Goal: Task Accomplishment & Management: Use online tool/utility

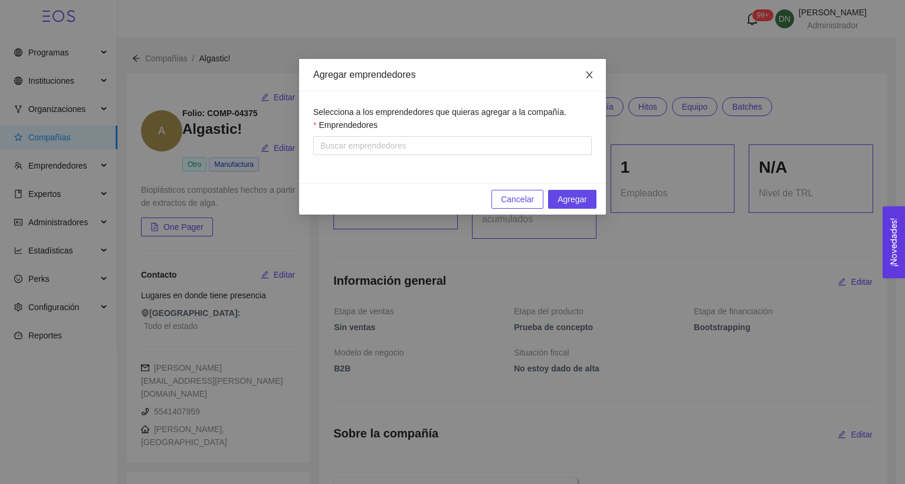
click at [584, 77] on span "Close" at bounding box center [589, 75] width 33 height 33
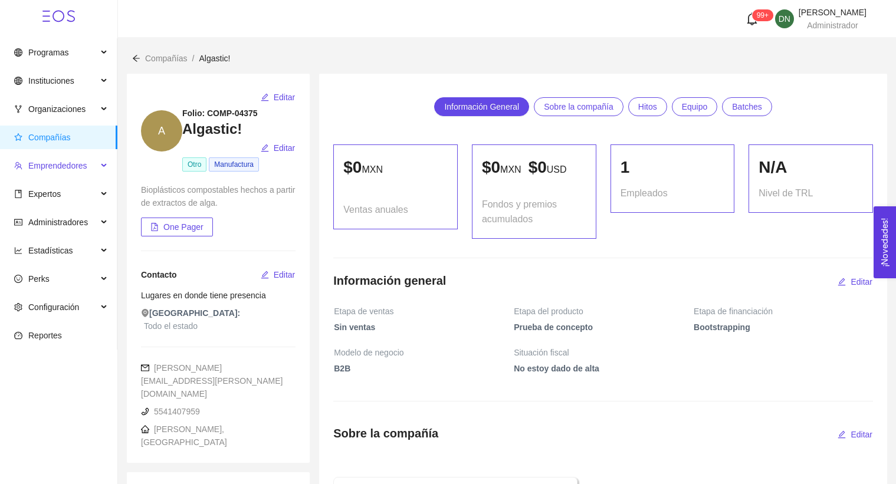
click at [77, 164] on span "Emprendedores" at bounding box center [57, 165] width 59 height 9
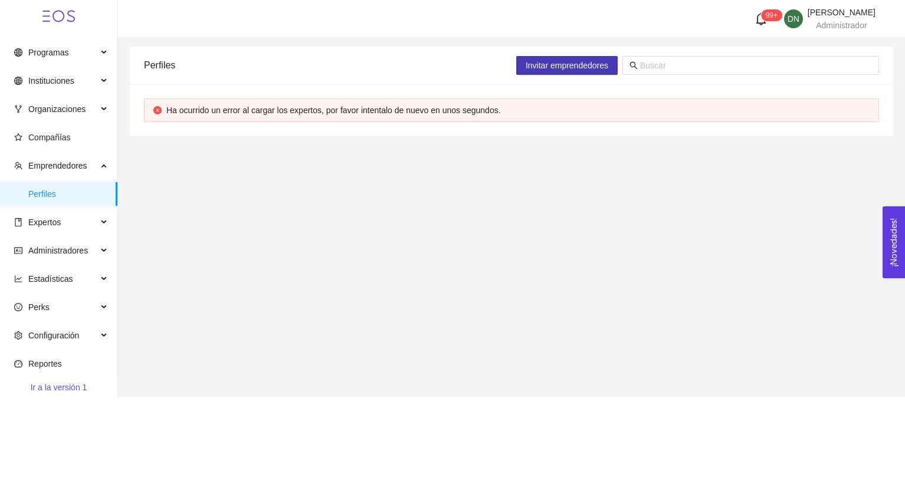
click at [599, 67] on span "Invitar emprendedores" at bounding box center [567, 65] width 83 height 13
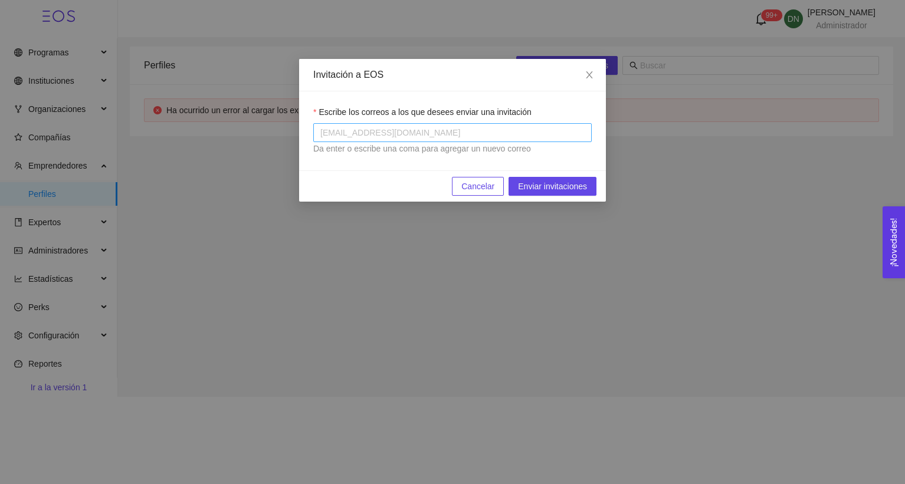
click at [491, 126] on div at bounding box center [452, 133] width 273 height 14
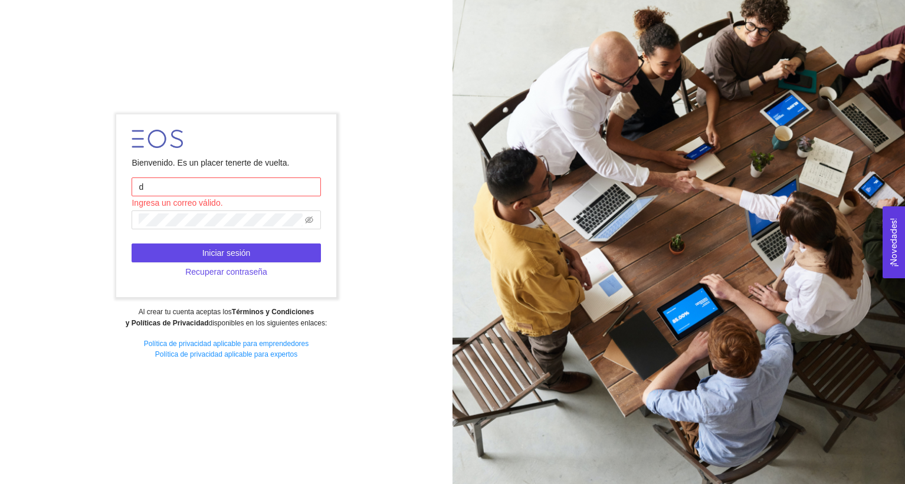
type input "[PERSON_NAME][EMAIL_ADDRESS][PERSON_NAME][DOMAIN_NAME]"
click at [233, 228] on span at bounding box center [226, 220] width 189 height 19
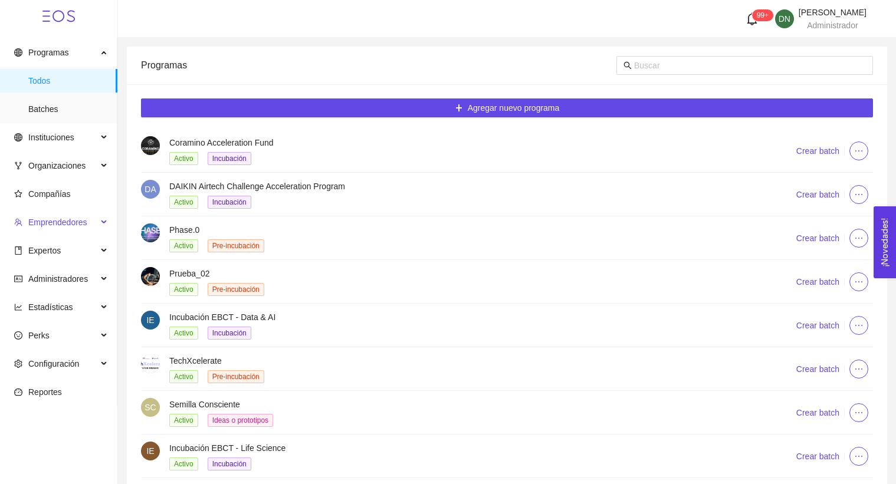
click at [59, 226] on span "Emprendedores" at bounding box center [57, 222] width 59 height 9
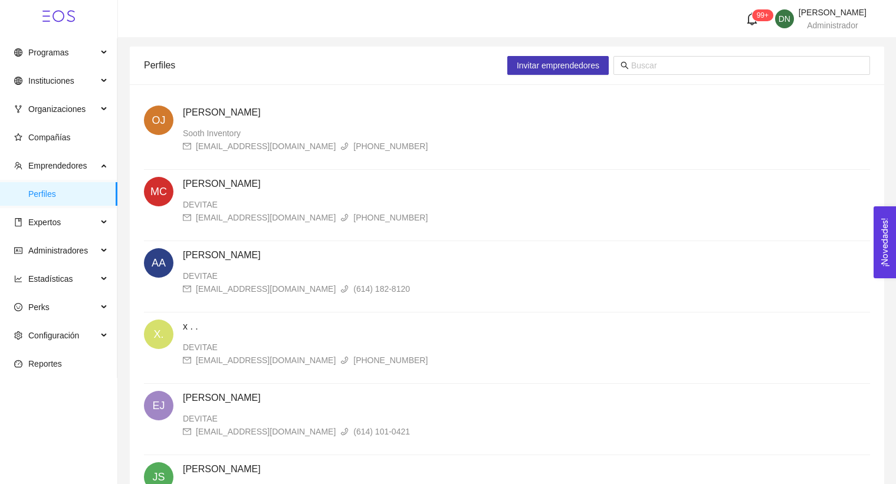
click at [519, 70] on span "Invitar emprendedores" at bounding box center [558, 65] width 83 height 13
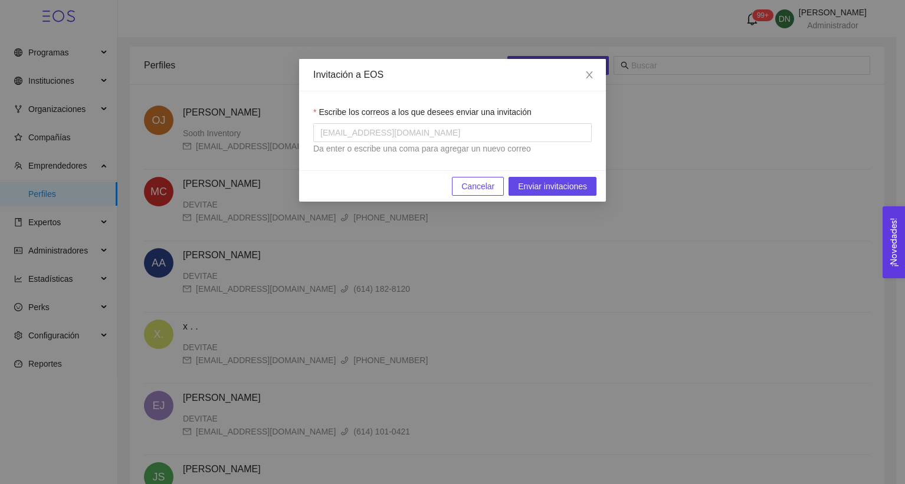
click at [395, 145] on div "Da enter o escribe una coma para agregar un nuevo correo" at bounding box center [452, 148] width 278 height 13
click at [395, 136] on div at bounding box center [452, 133] width 273 height 14
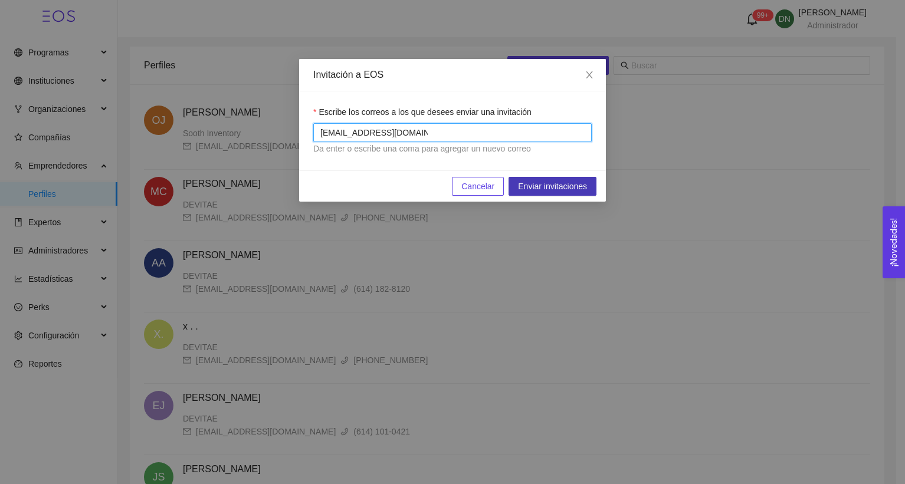
type input "[EMAIL_ADDRESS][DOMAIN_NAME]"
click at [539, 181] on span "Enviar invitaciones" at bounding box center [552, 186] width 69 height 13
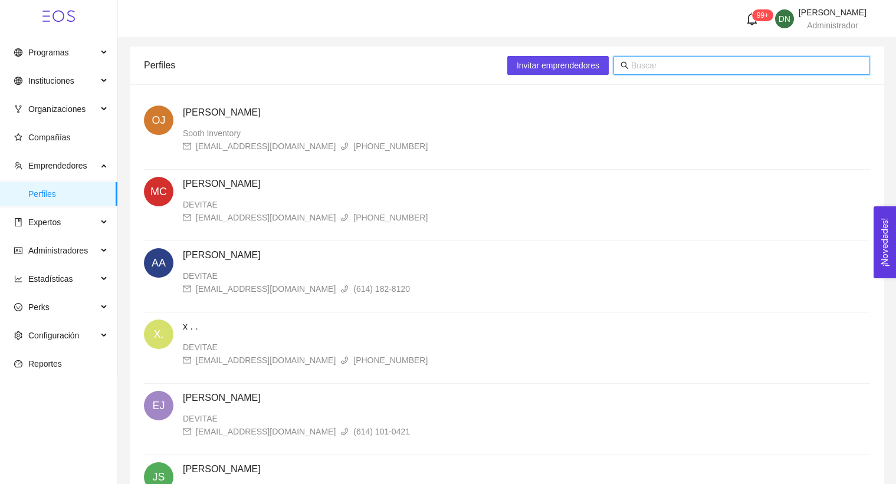
click at [638, 65] on input "text" at bounding box center [747, 65] width 232 height 13
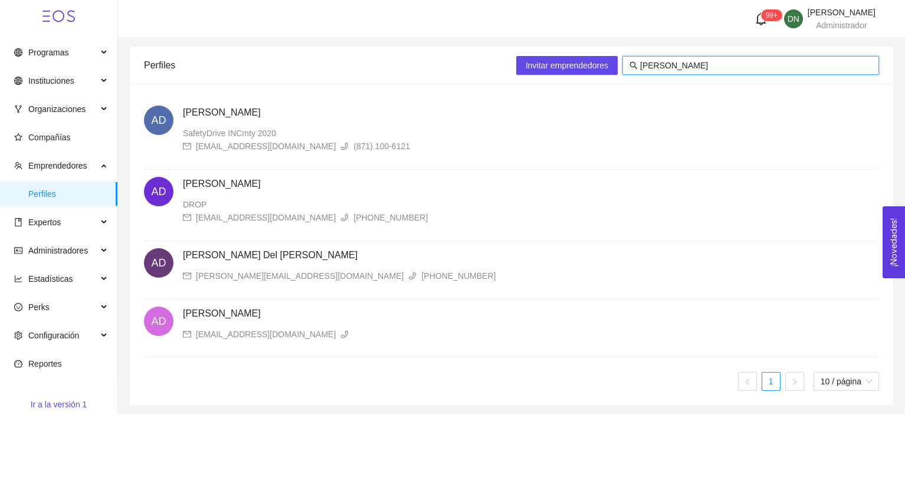
type input "[PERSON_NAME]"
click at [260, 261] on h4 "[PERSON_NAME] Del [PERSON_NAME]" at bounding box center [531, 255] width 696 height 14
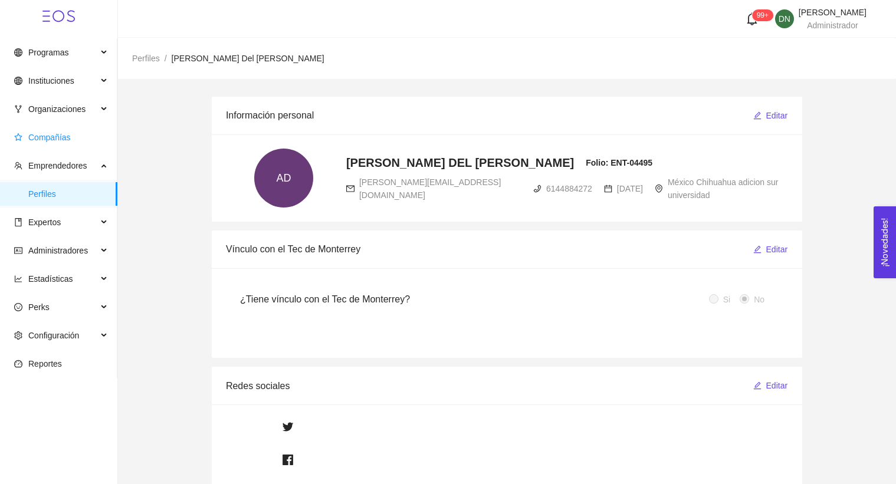
click at [59, 139] on span "Compañías" at bounding box center [49, 137] width 42 height 9
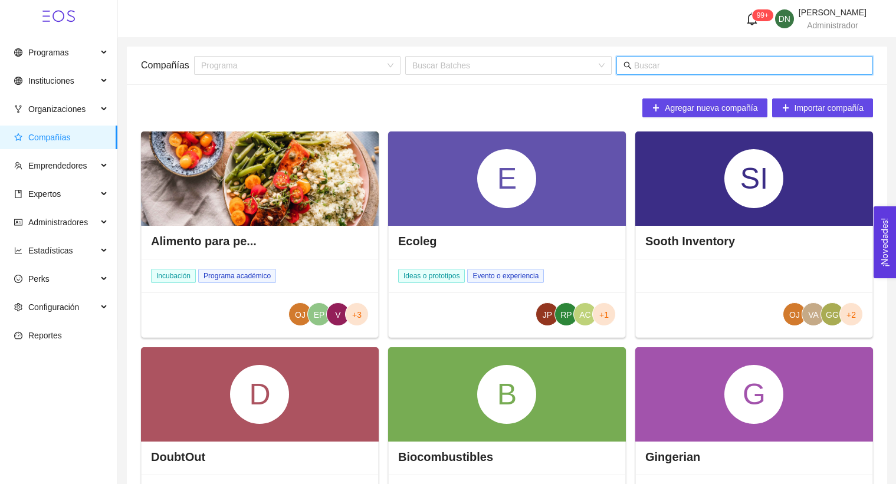
click at [701, 65] on input "text" at bounding box center [750, 65] width 232 height 13
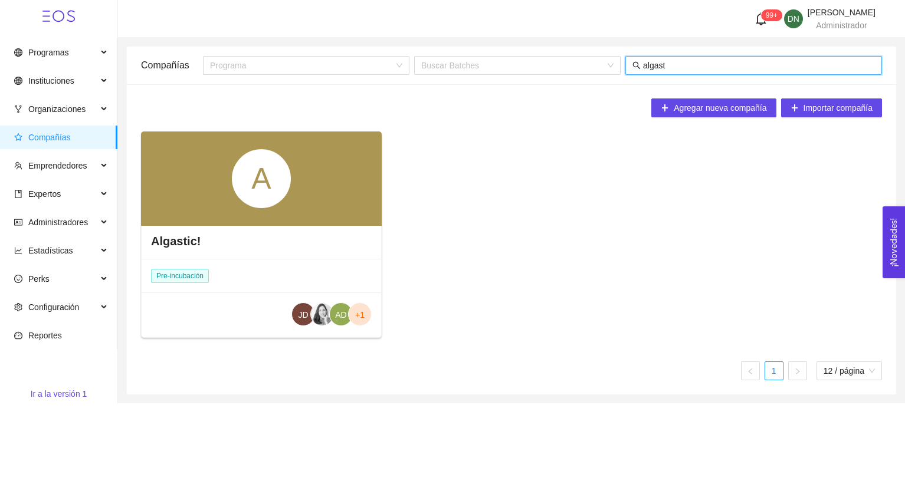
type input "algast"
click at [303, 211] on div "A" at bounding box center [261, 179] width 241 height 94
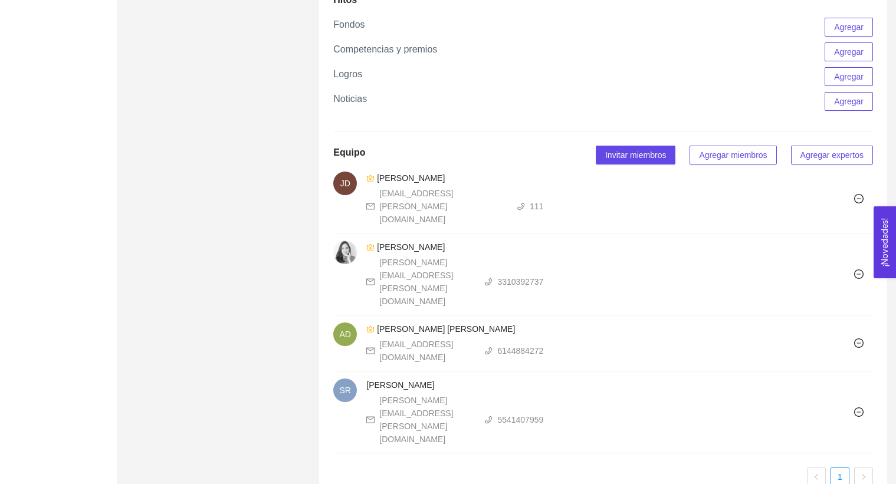
scroll to position [622, 0]
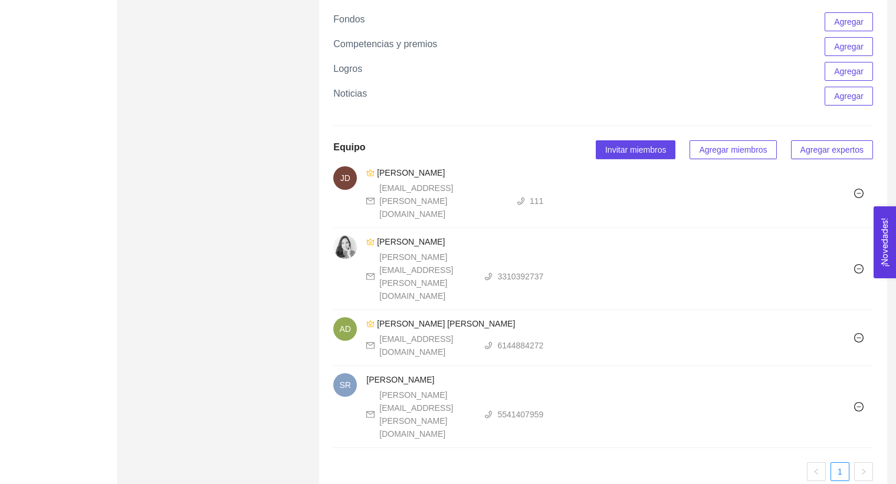
click at [723, 151] on span "Agregar miembros" at bounding box center [733, 149] width 68 height 13
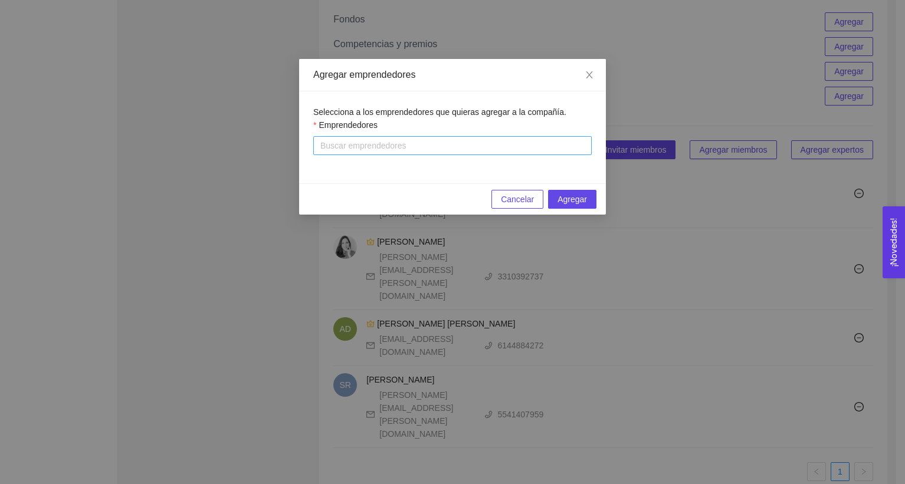
click at [461, 151] on div at bounding box center [452, 146] width 273 height 14
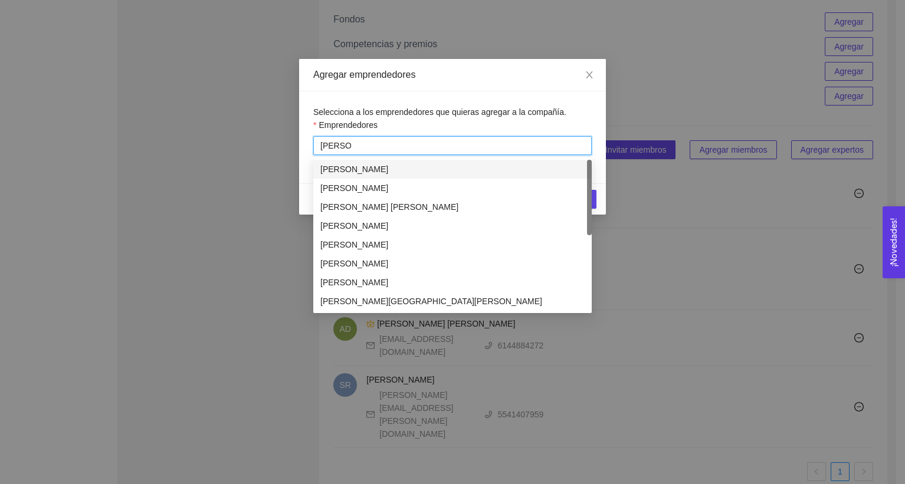
type input "[PERSON_NAME]"
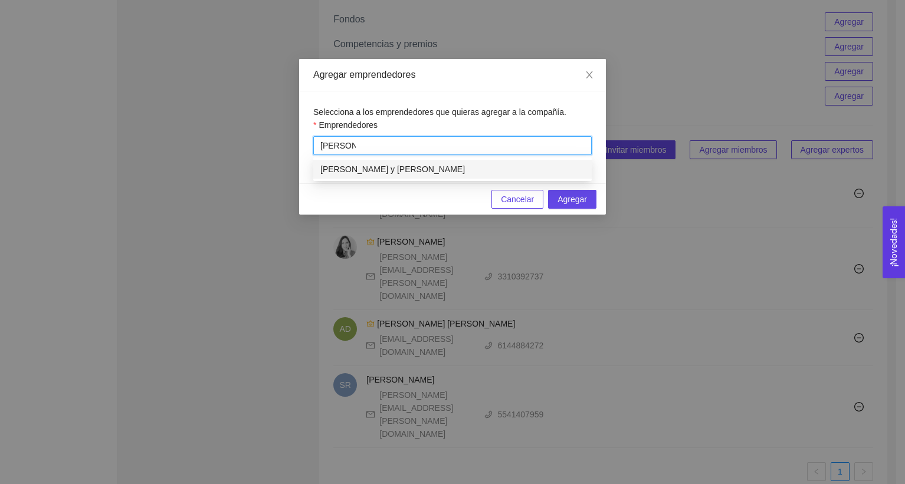
click at [442, 172] on div "[PERSON_NAME] y [PERSON_NAME]" at bounding box center [452, 169] width 264 height 13
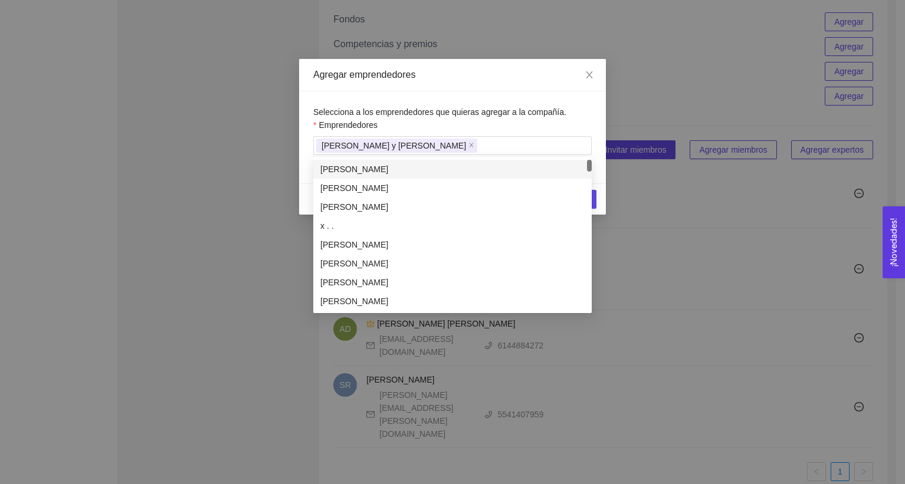
click at [488, 106] on div "Selecciona a los emprendedores que quieras agregar a la compañía. Emprendedores…" at bounding box center [452, 137] width 307 height 92
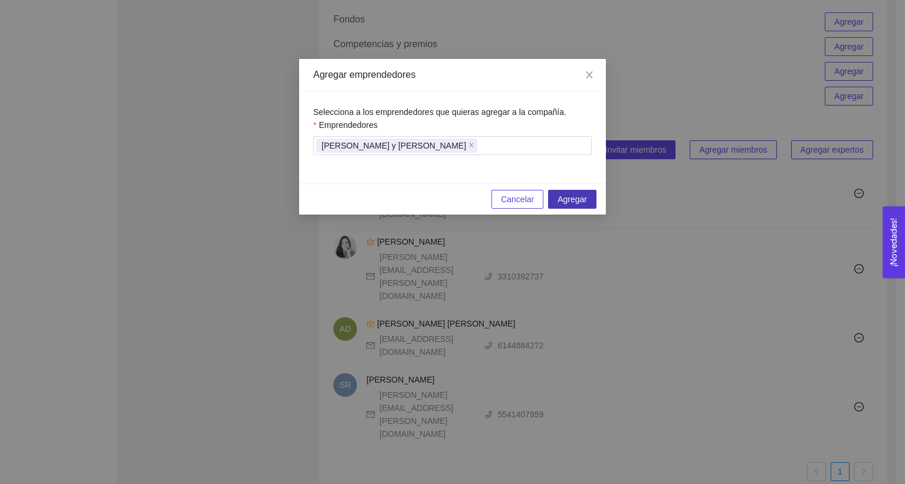
click at [567, 193] on span "Agregar" at bounding box center [571, 199] width 29 height 13
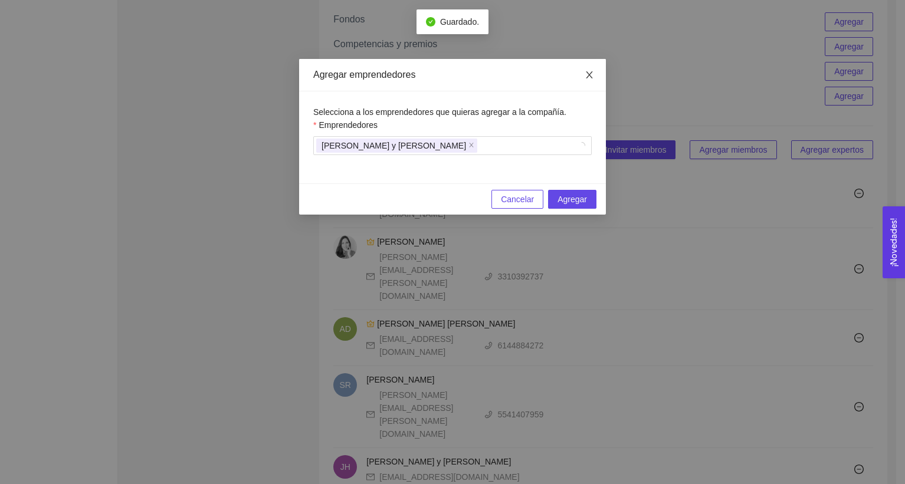
click at [590, 77] on icon "close" at bounding box center [589, 74] width 6 height 7
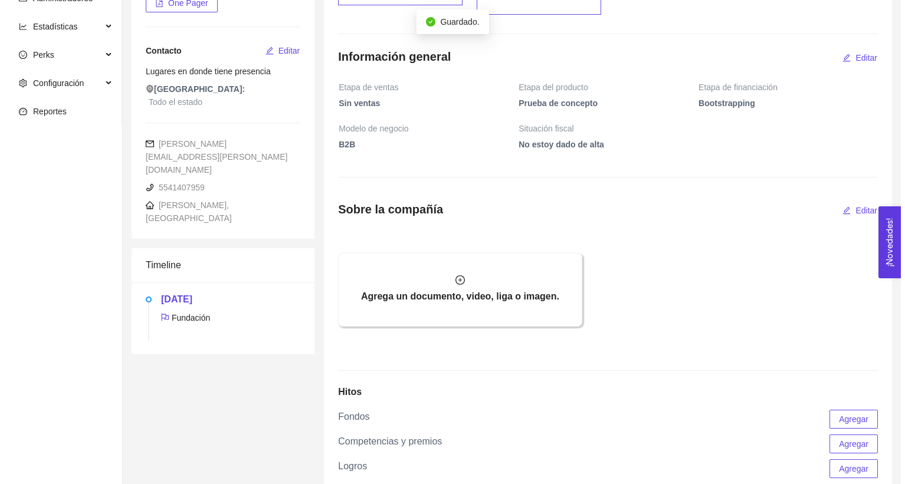
scroll to position [0, 0]
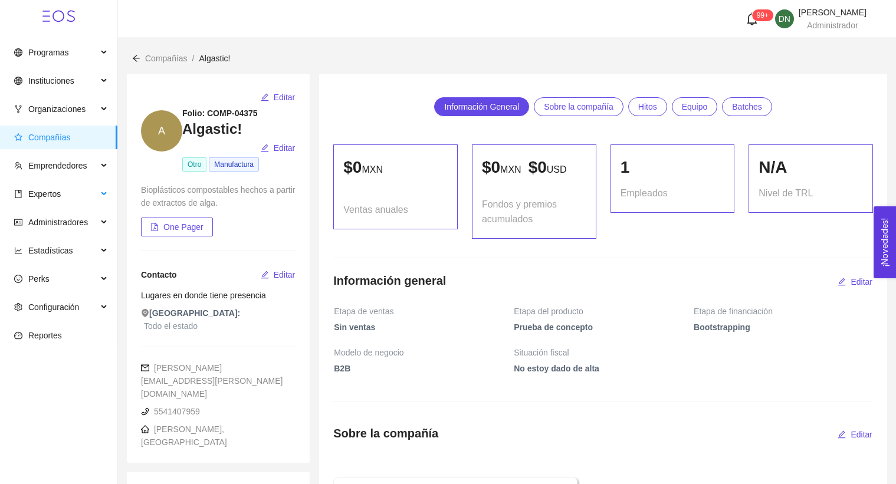
click at [65, 207] on li "Expertos" at bounding box center [58, 195] width 117 height 26
click at [64, 201] on span "Expertos" at bounding box center [55, 194] width 83 height 24
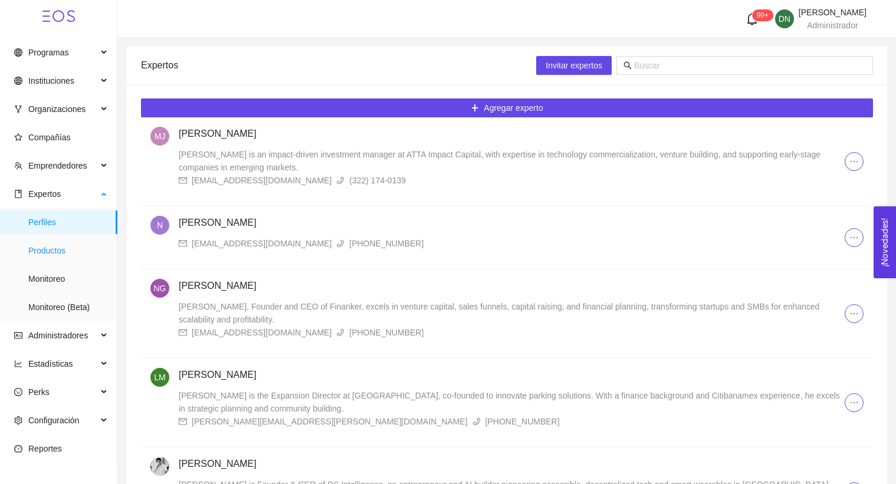
click at [43, 255] on span "Productos" at bounding box center [68, 251] width 80 height 24
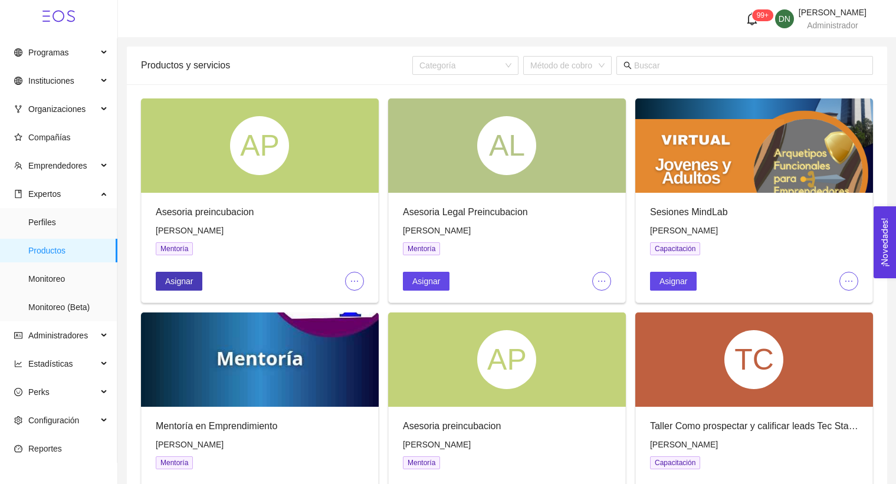
click at [185, 283] on span "Asignar" at bounding box center [179, 281] width 28 height 13
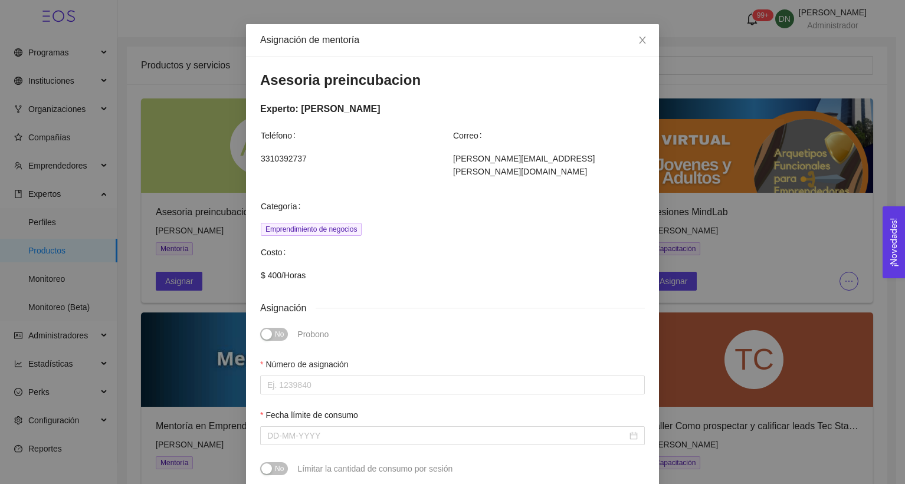
scroll to position [323, 0]
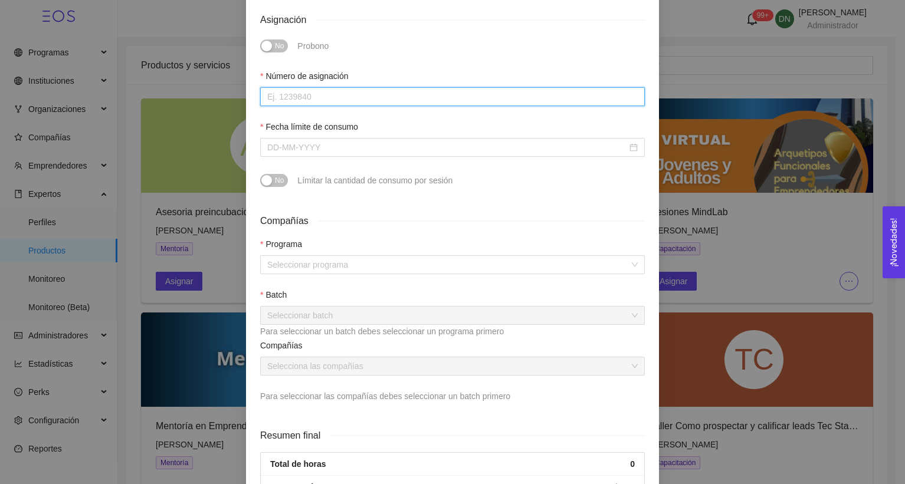
click at [344, 93] on div at bounding box center [452, 96] width 385 height 19
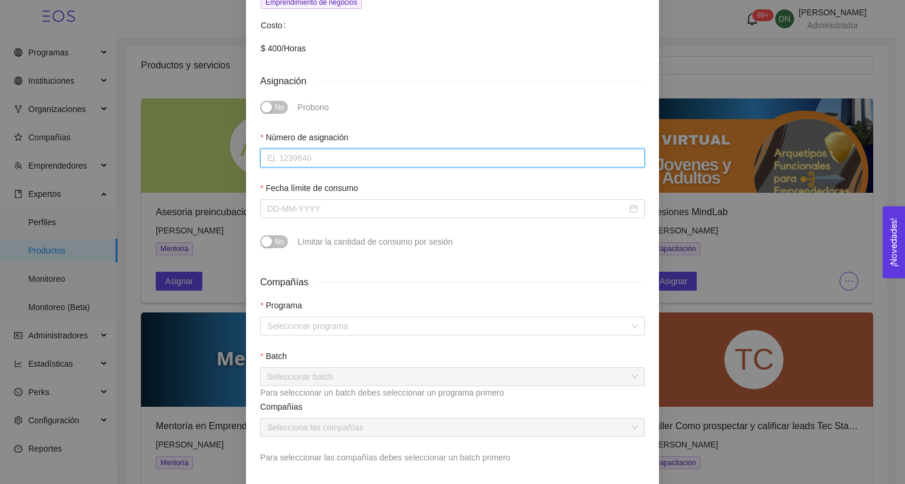
scroll to position [48, 0]
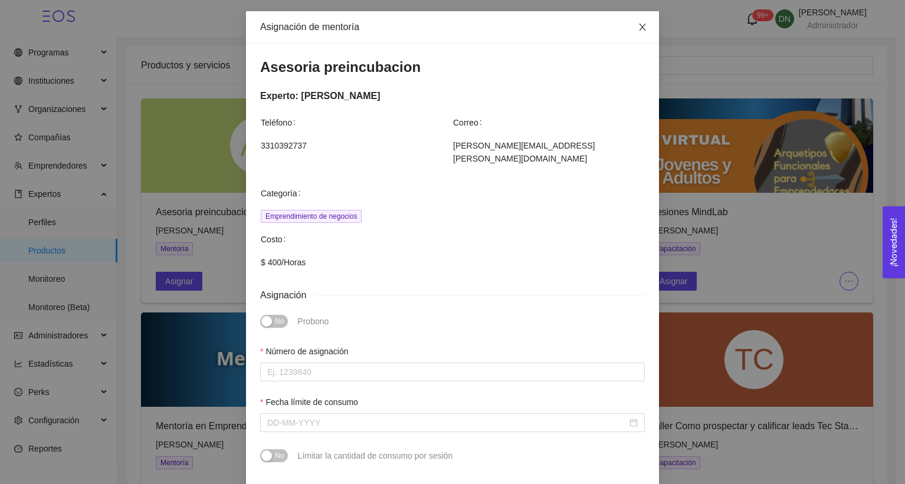
click at [638, 31] on icon "close" at bounding box center [642, 26] width 9 height 9
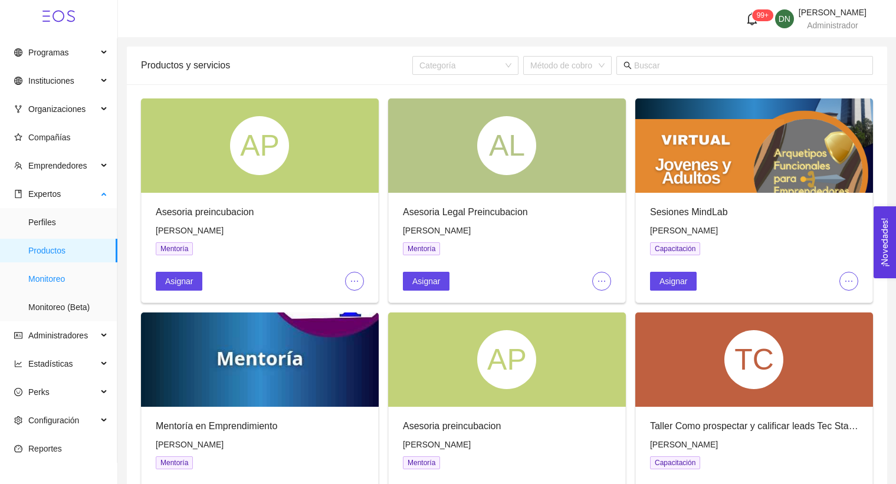
click at [50, 278] on span "Monitoreo" at bounding box center [68, 279] width 80 height 24
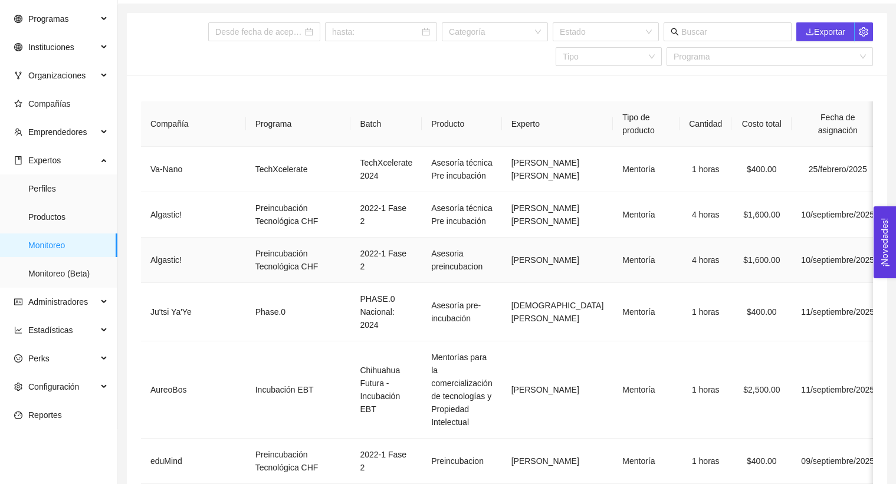
scroll to position [84, 0]
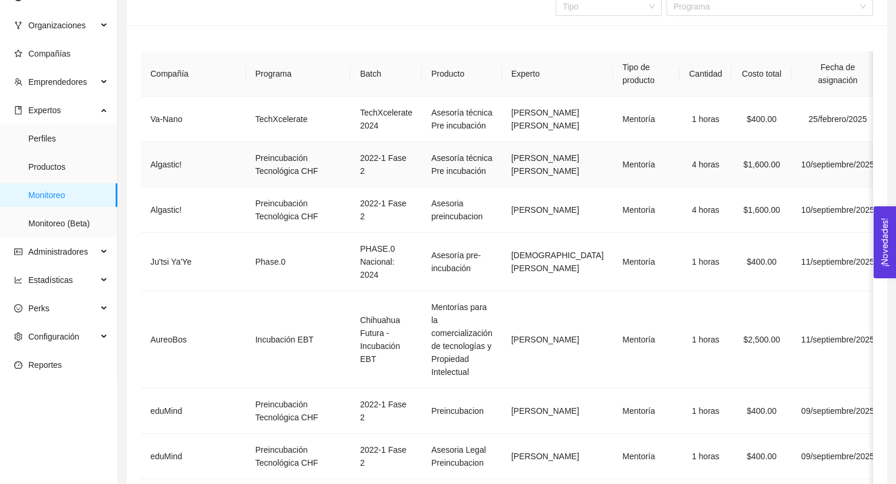
click at [422, 188] on td "Asesoría técnica Pre incubación" at bounding box center [462, 164] width 80 height 45
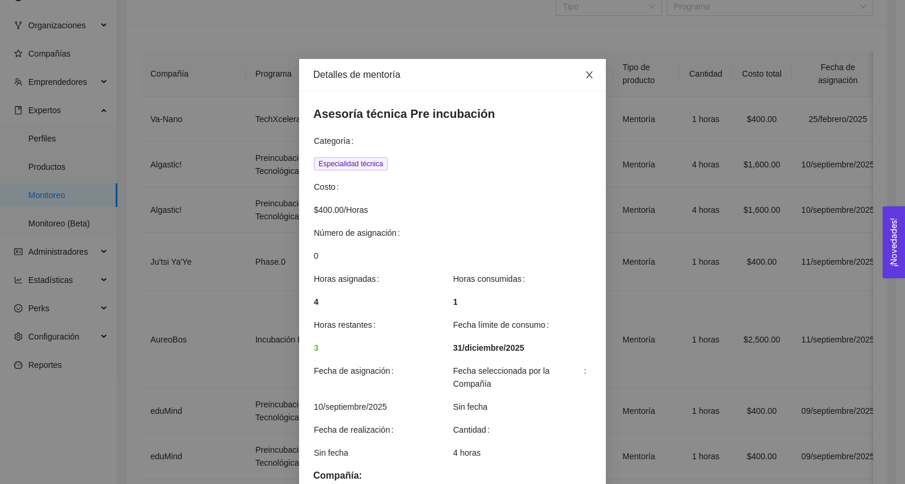
click at [590, 74] on span "Close" at bounding box center [589, 75] width 33 height 33
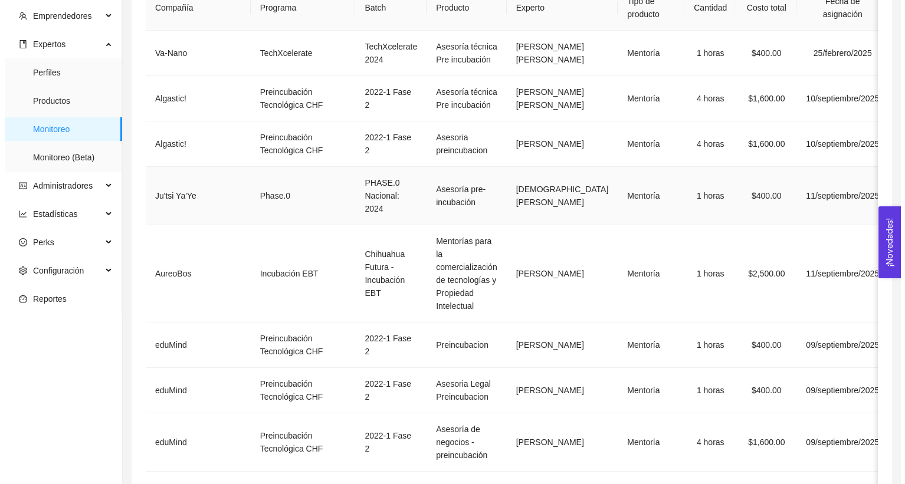
scroll to position [147, 0]
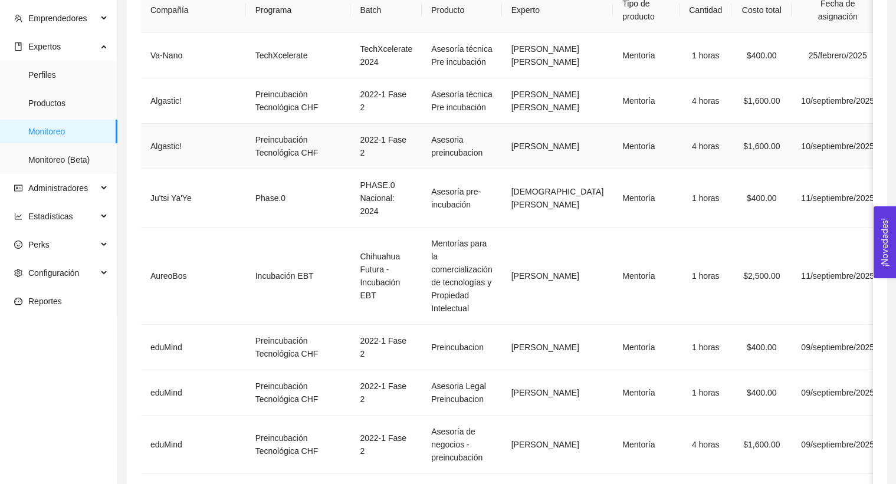
click at [447, 169] on td "Asesoria preincubacion" at bounding box center [462, 146] width 80 height 45
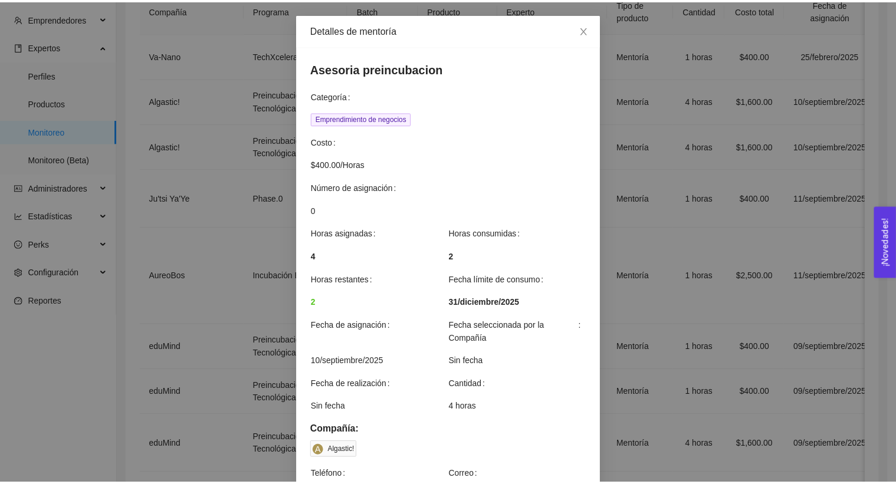
scroll to position [0, 0]
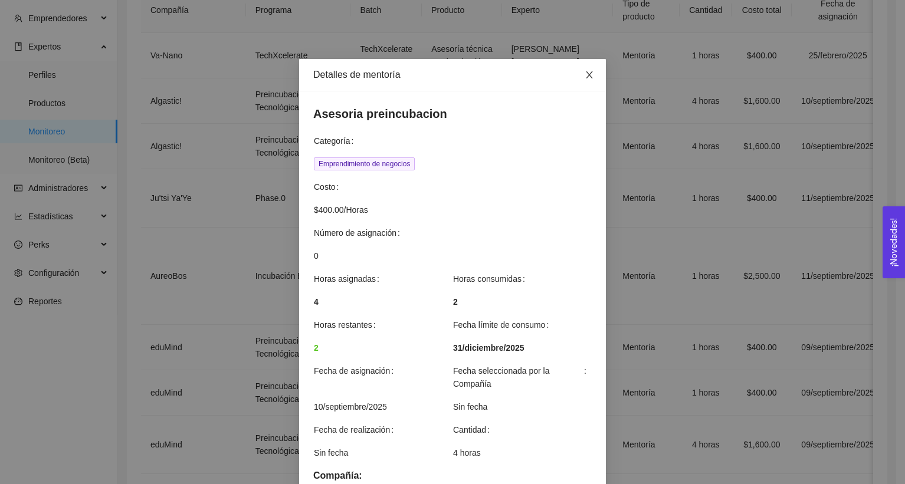
click at [590, 74] on span "Close" at bounding box center [589, 75] width 33 height 33
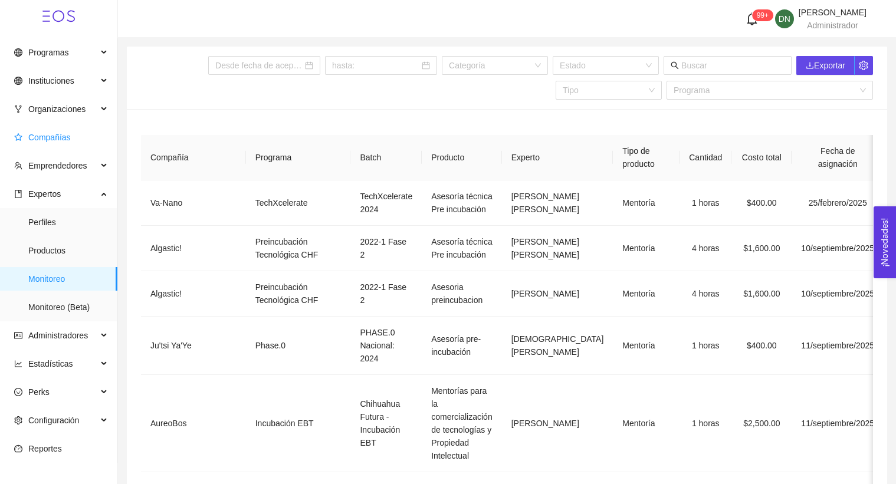
click at [81, 147] on span "Compañías" at bounding box center [61, 138] width 94 height 24
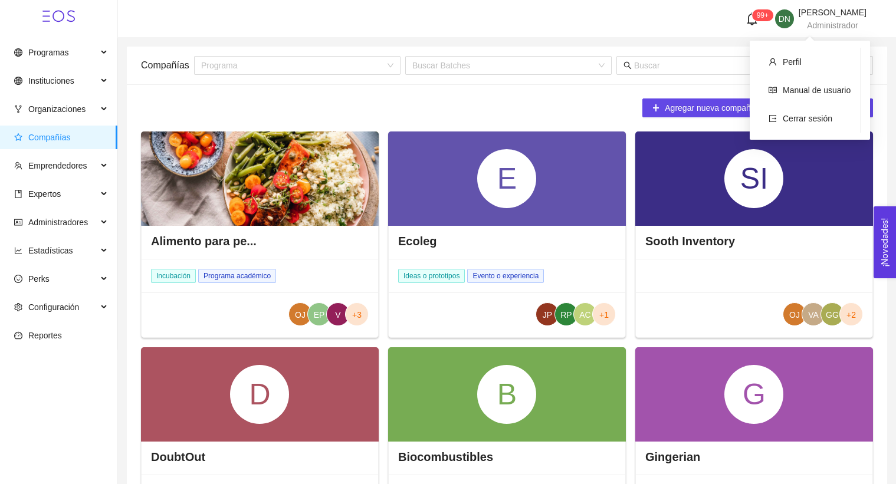
click at [811, 17] on span "[PERSON_NAME]" at bounding box center [833, 12] width 68 height 9
click at [806, 130] on li "Cerrar sesión" at bounding box center [809, 119] width 101 height 24
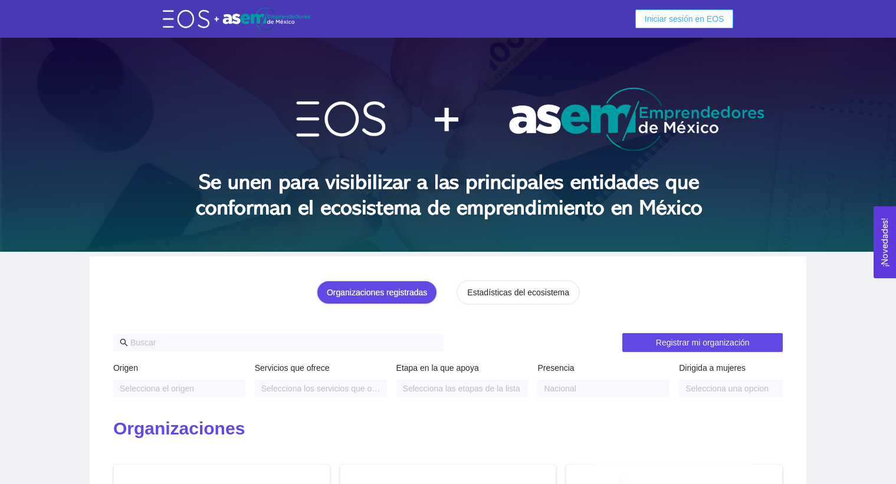
click at [659, 21] on span "Iniciar sesión en EOS" at bounding box center [685, 18] width 80 height 13
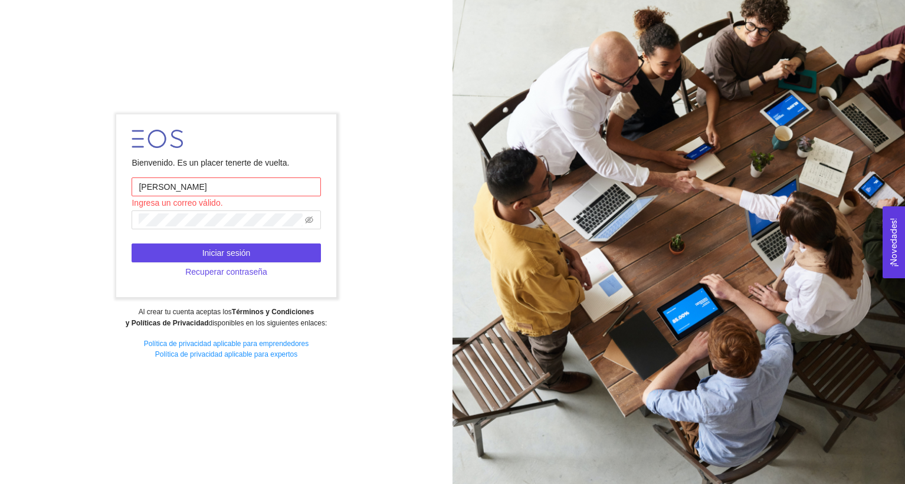
type input "[EMAIL_ADDRESS][DOMAIN_NAME]"
click at [303, 216] on span at bounding box center [226, 220] width 189 height 19
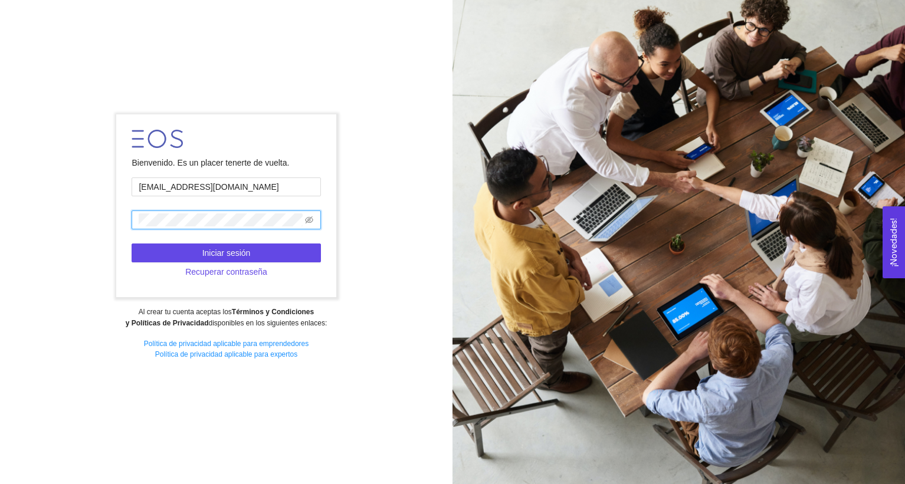
click at [309, 224] on span at bounding box center [309, 220] width 8 height 13
click at [321, 225] on form "Bienvenido. Es un placer tenerte de vuelta. jessycanaomi@hotmail.com Iniciar se…" at bounding box center [226, 205] width 220 height 183
click at [316, 224] on span at bounding box center [226, 220] width 189 height 19
click at [310, 224] on icon "eye-invisible" at bounding box center [309, 220] width 8 height 8
click at [186, 251] on button "Iniciar sesión" at bounding box center [226, 253] width 189 height 19
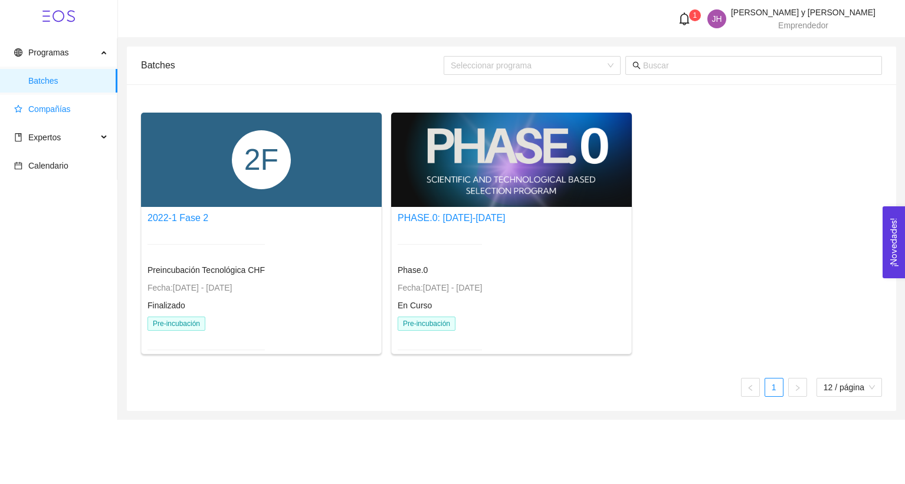
click at [70, 109] on span "Compañías" at bounding box center [49, 108] width 42 height 9
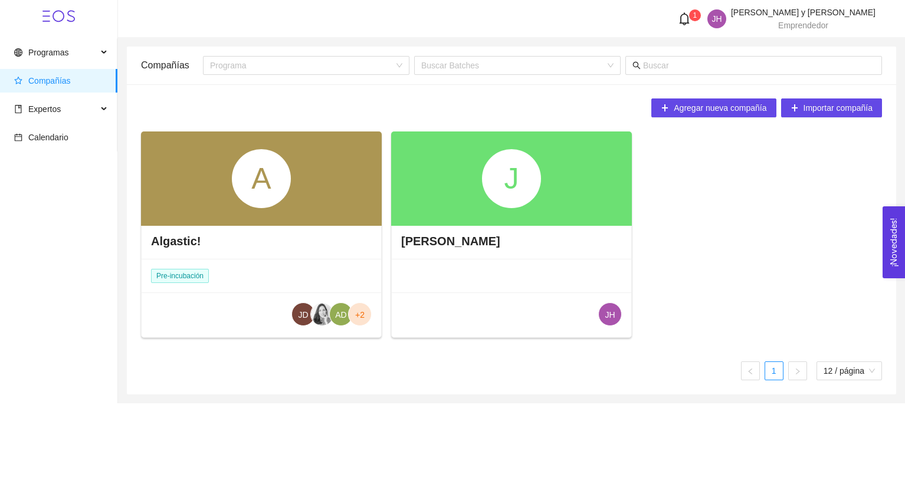
click at [305, 193] on div "A" at bounding box center [261, 179] width 241 height 94
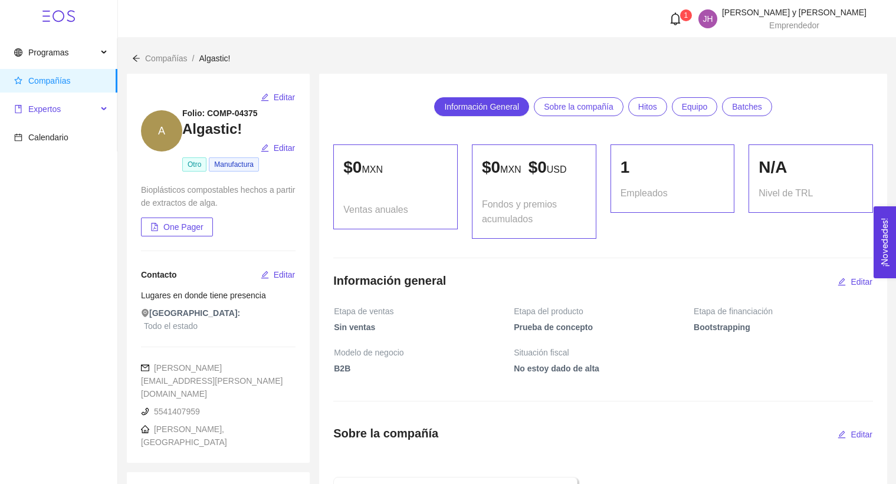
click at [83, 108] on span "Expertos" at bounding box center [55, 109] width 83 height 24
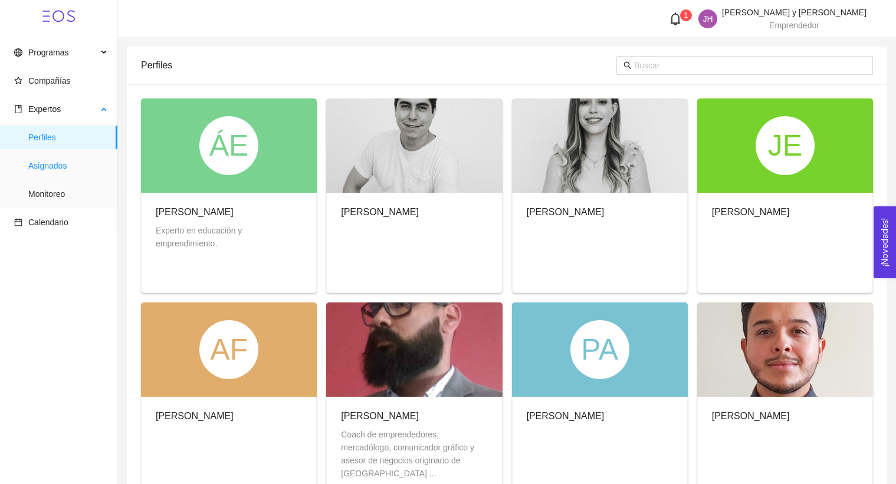
click at [84, 160] on span "Asignados" at bounding box center [68, 166] width 80 height 24
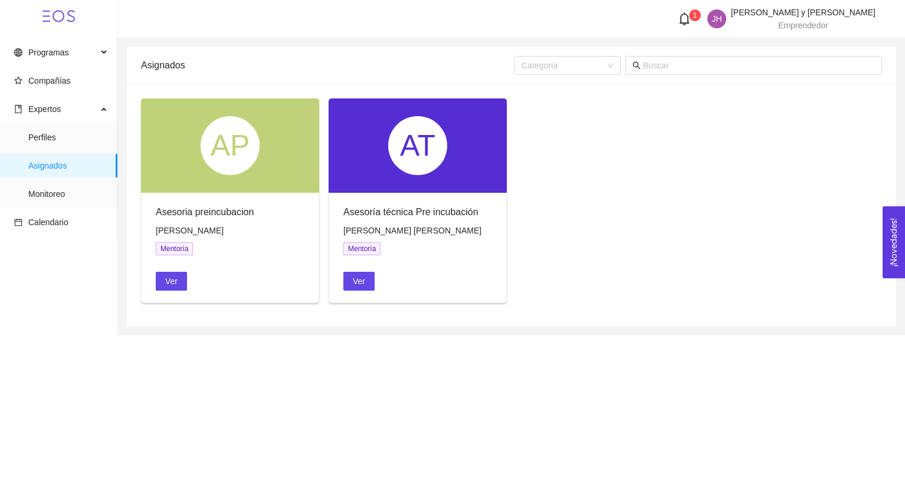
click at [251, 163] on div "AP" at bounding box center [230, 145] width 59 height 59
click at [174, 280] on span "Ver" at bounding box center [171, 281] width 12 height 13
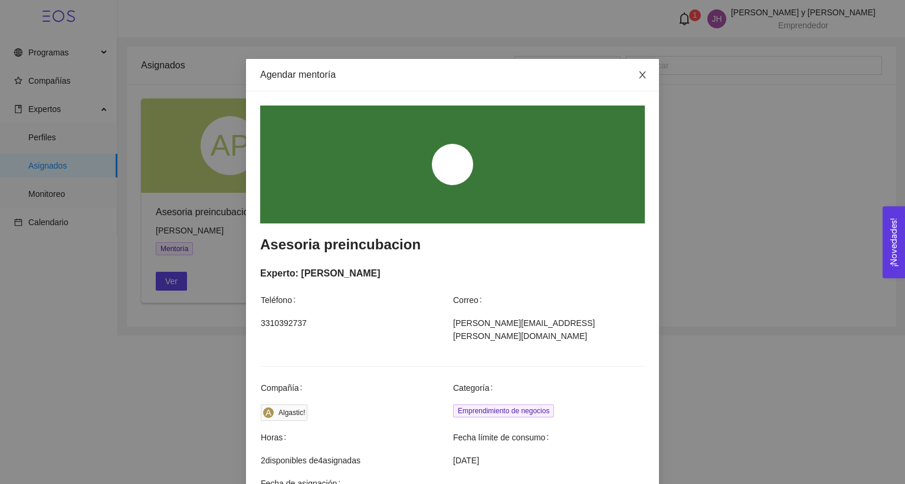
click at [641, 77] on icon "close" at bounding box center [642, 74] width 9 height 9
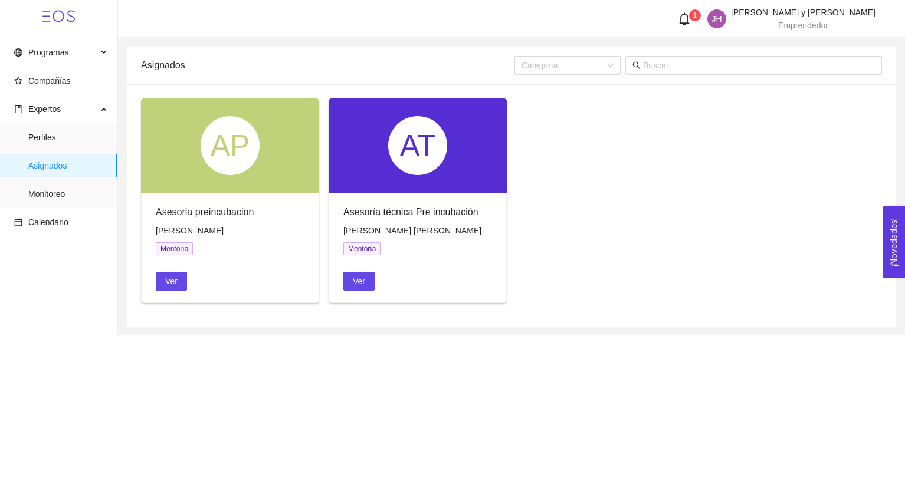
click at [188, 285] on div "Ver" at bounding box center [193, 281] width 74 height 19
click at [77, 195] on span "Monitoreo" at bounding box center [68, 194] width 80 height 24
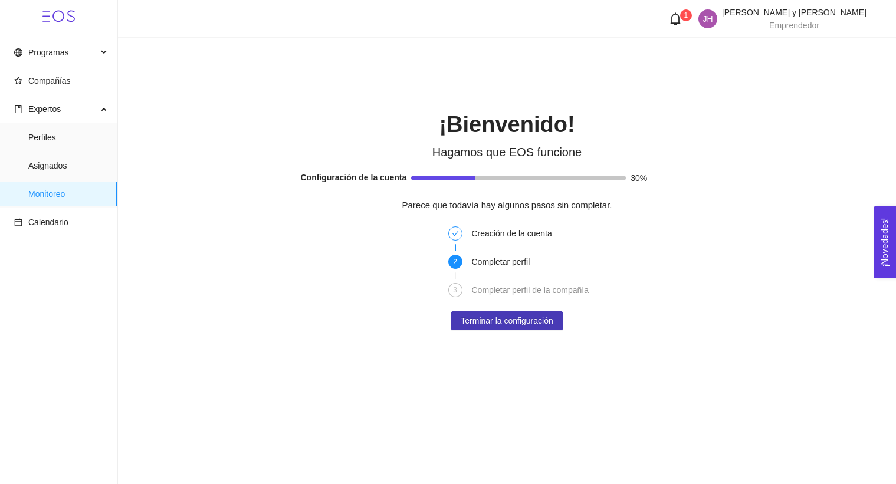
click at [497, 320] on span "Terminar la configuración" at bounding box center [507, 320] width 92 height 13
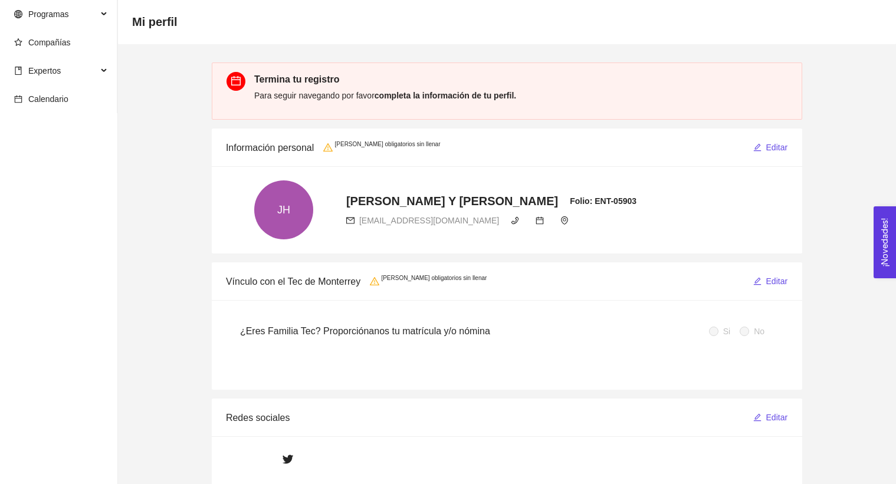
scroll to position [11, 0]
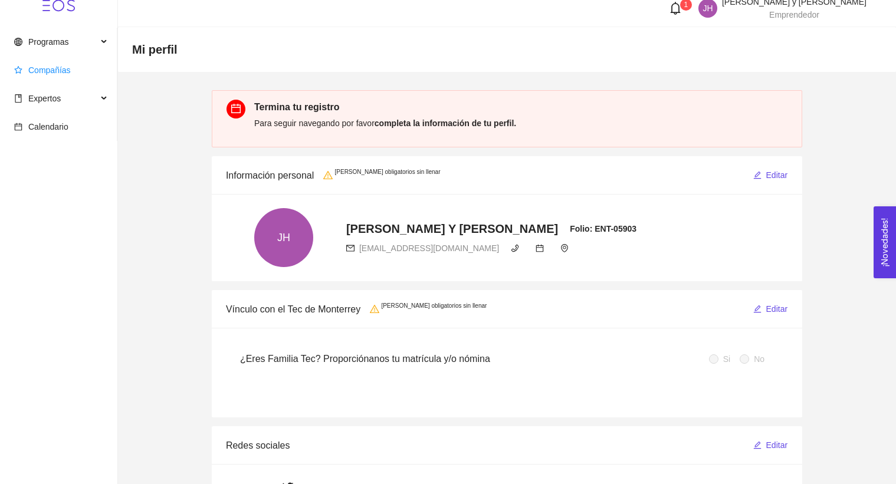
click at [71, 74] on span "Compañías" at bounding box center [61, 70] width 94 height 24
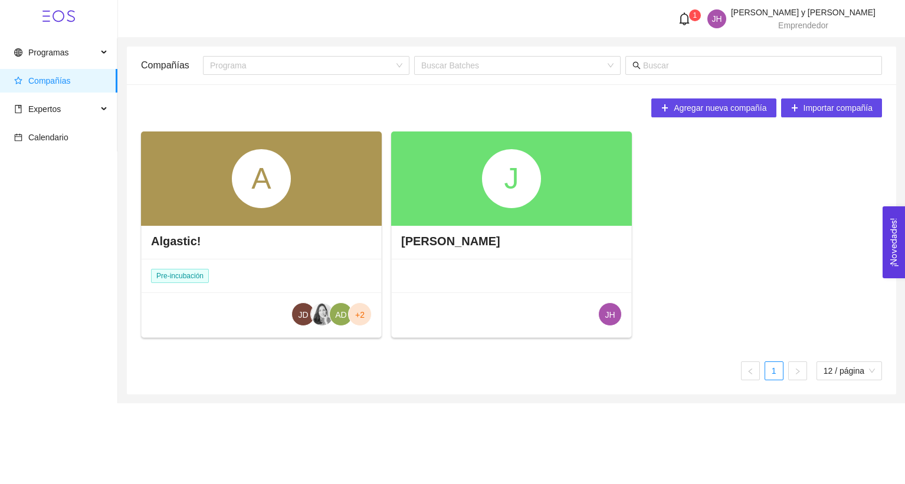
click at [300, 213] on div "A" at bounding box center [261, 179] width 241 height 94
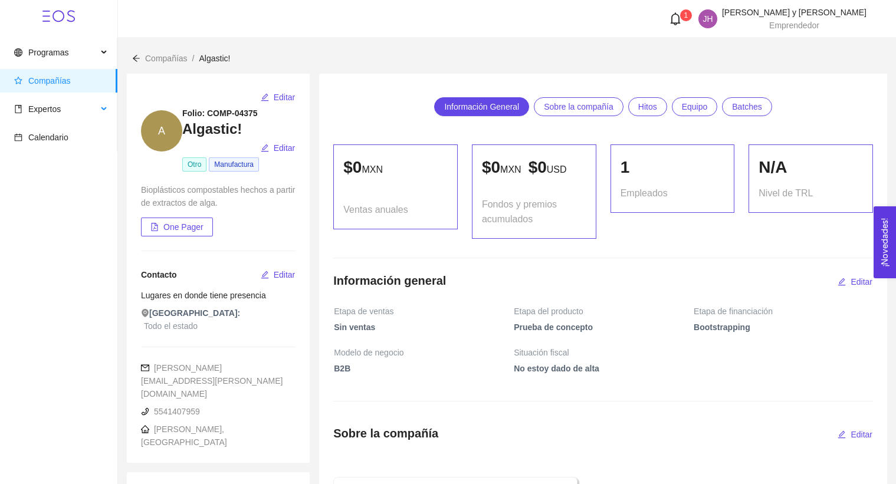
click at [75, 122] on li "Expertos" at bounding box center [58, 110] width 117 height 26
click at [76, 119] on span "Expertos" at bounding box center [55, 109] width 83 height 24
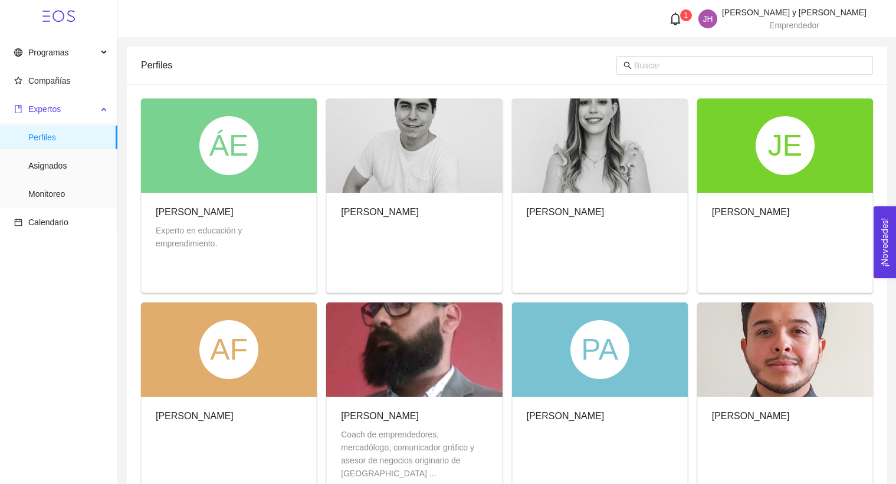
click at [86, 111] on span "Expertos" at bounding box center [55, 109] width 83 height 24
click at [97, 177] on span "Asignados" at bounding box center [68, 166] width 80 height 24
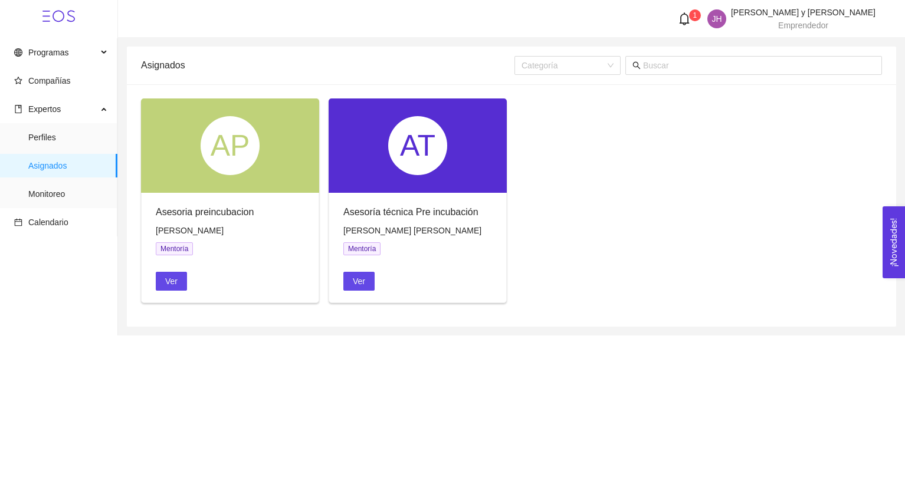
click at [230, 200] on div "Asesoria preincubacion Karen Paola Marín Ramírez Mentoría Ver" at bounding box center [230, 248] width 177 height 110
click at [179, 277] on button "Ver" at bounding box center [171, 281] width 31 height 19
